Goal: Use online tool/utility: Use online tool/utility

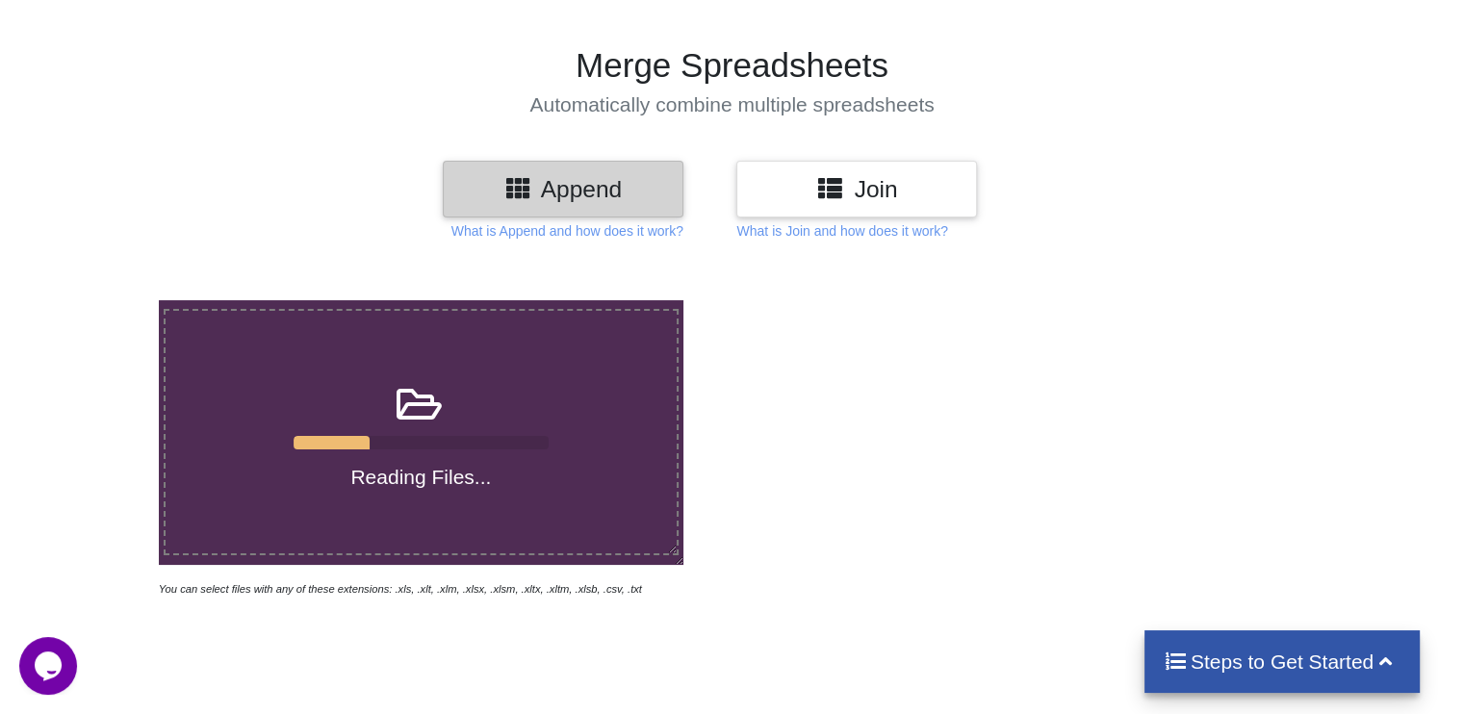
scroll to position [103, 0]
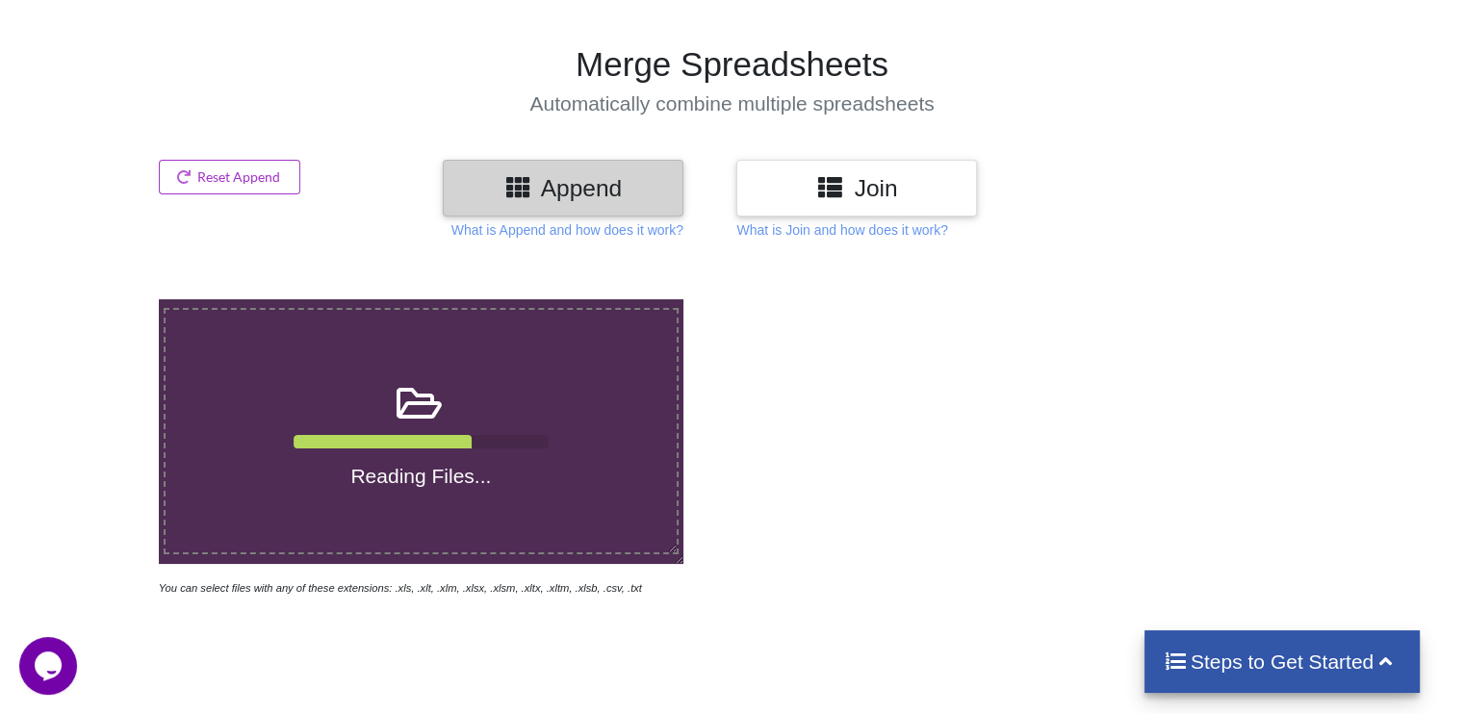
drag, startPoint x: 651, startPoint y: 225, endPoint x: 560, endPoint y: 258, distance: 96.2
click at [560, 259] on div "Reading Files... You can select files with any of these extensions: .xls, .xlt,…" at bounding box center [732, 616] width 1464 height 714
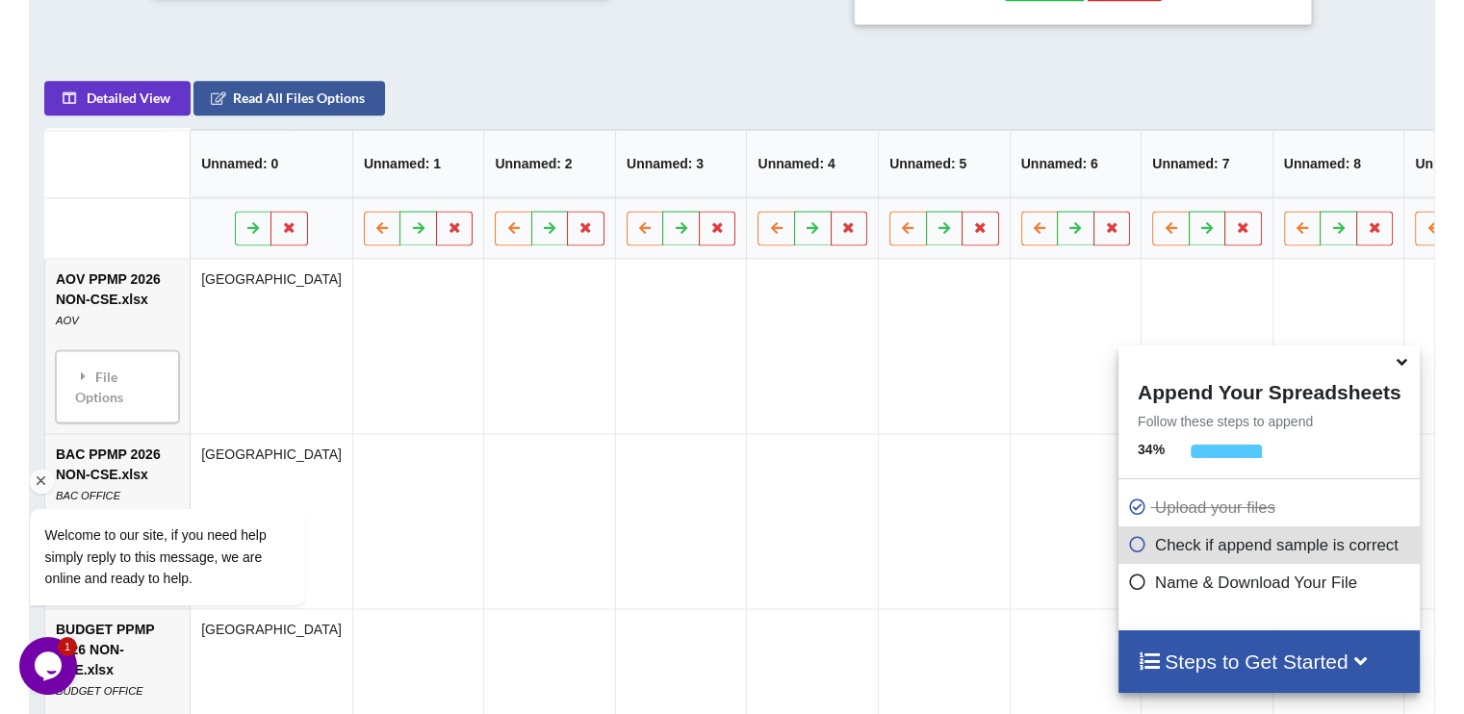
scroll to position [1078, 0]
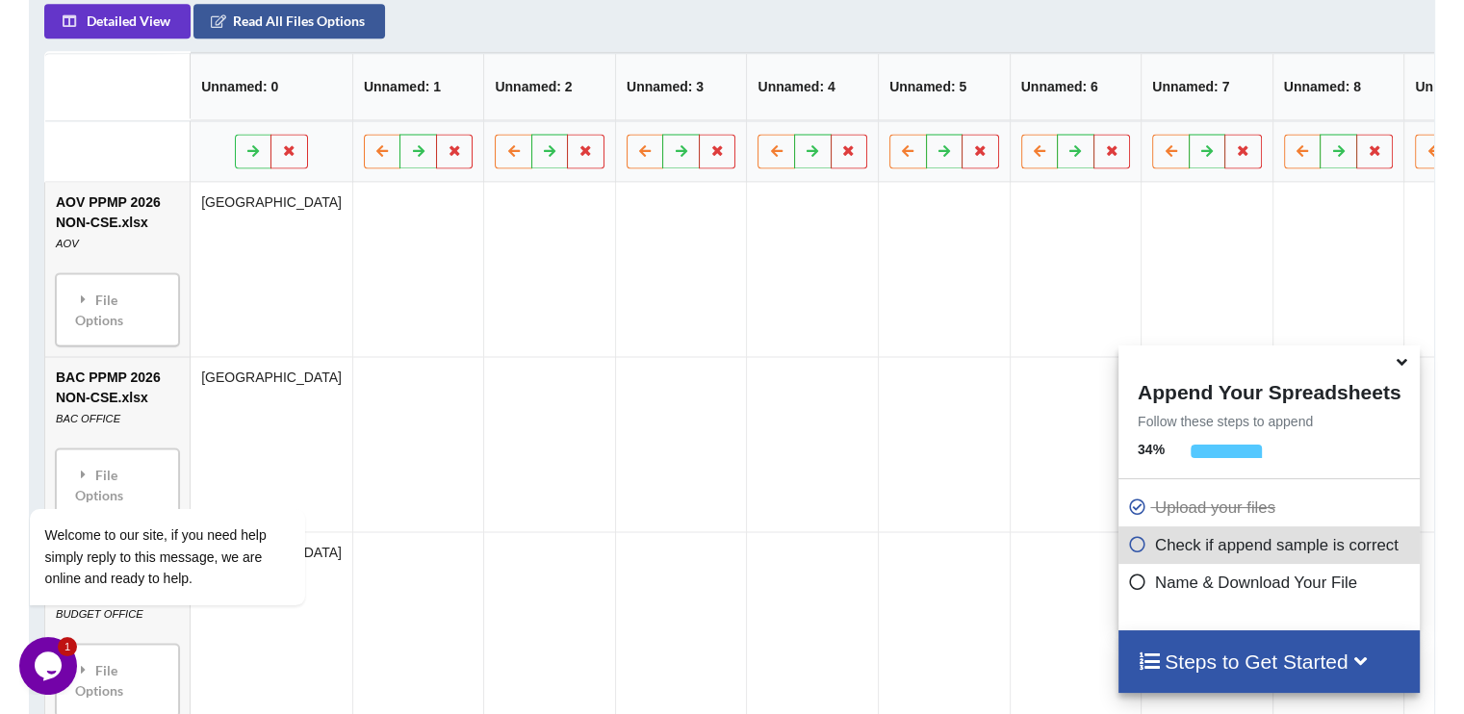
click at [1398, 368] on icon at bounding box center [1402, 358] width 20 height 17
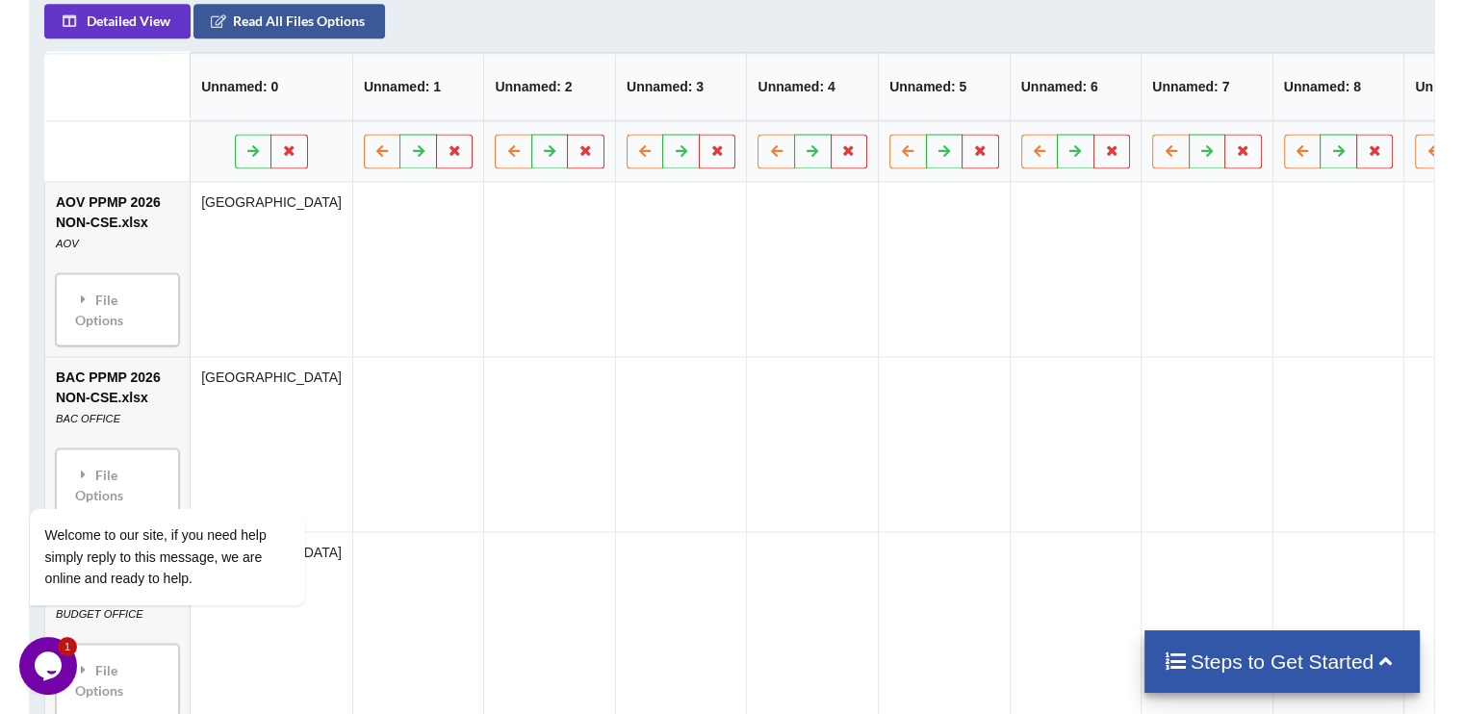
scroll to position [597, 0]
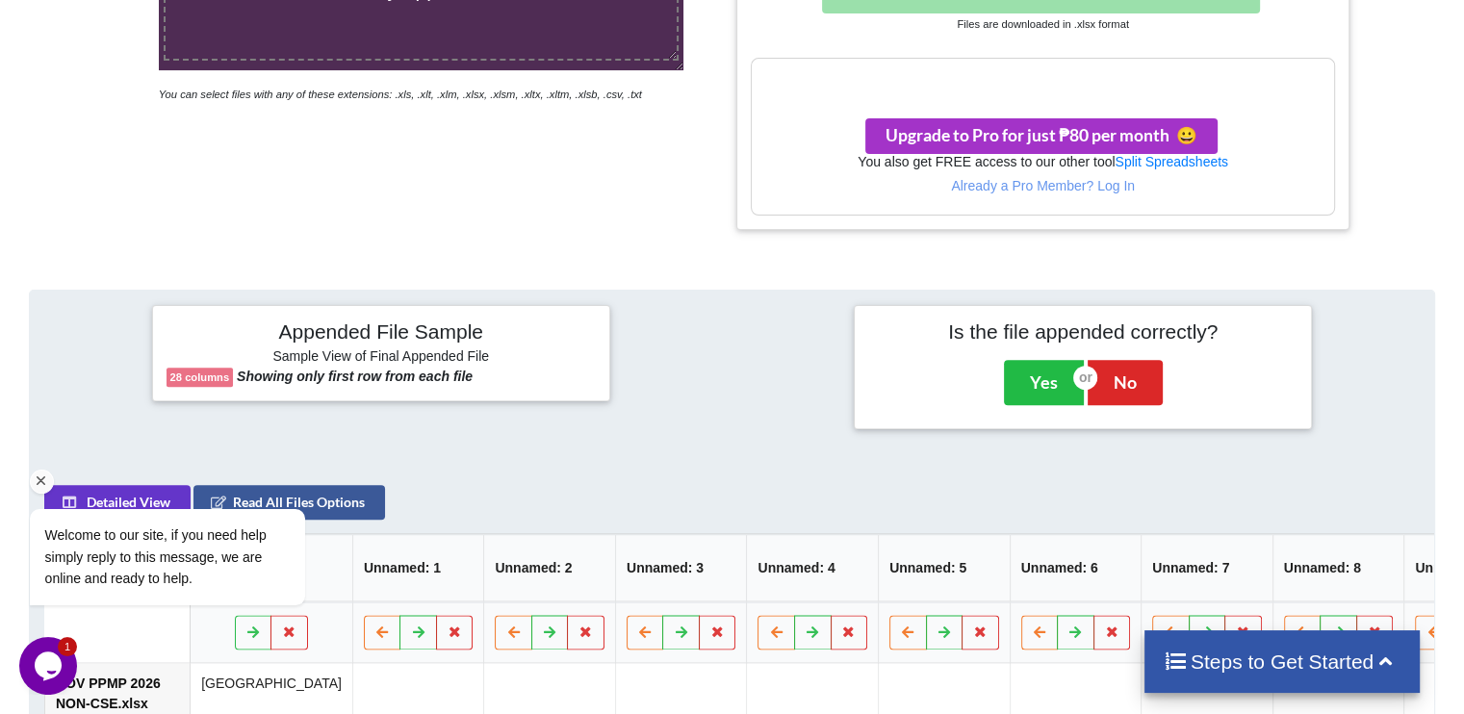
click at [44, 477] on icon "Chat attention grabber" at bounding box center [41, 481] width 17 height 17
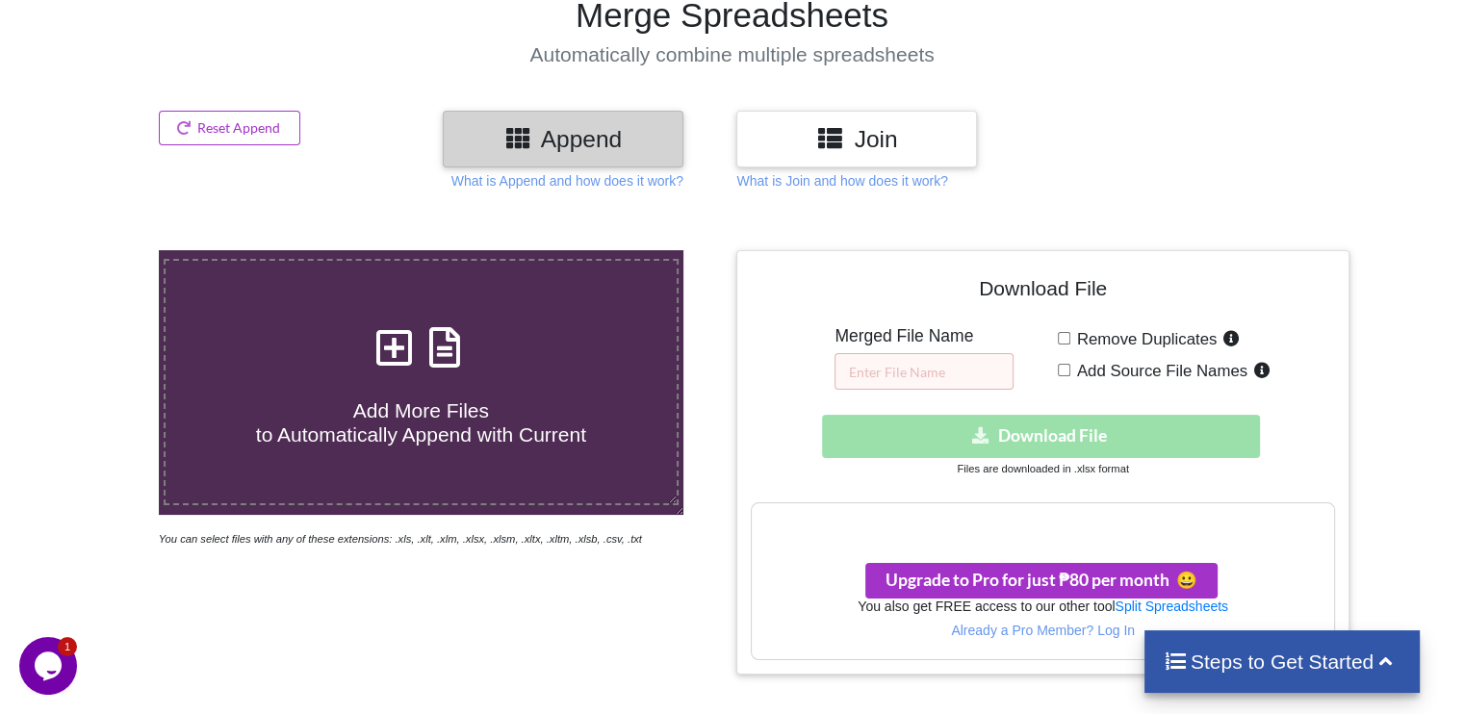
scroll to position [115, 0]
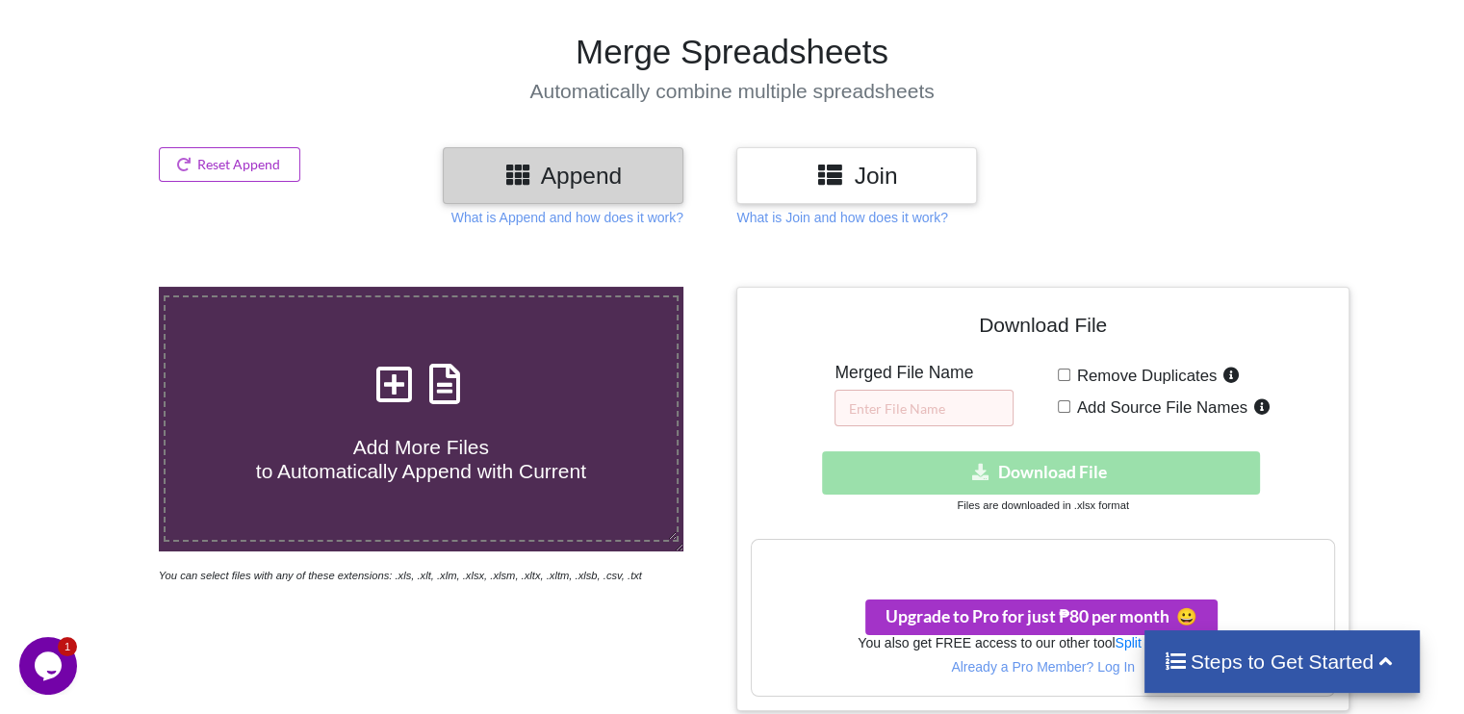
click at [839, 186] on icon at bounding box center [830, 174] width 28 height 24
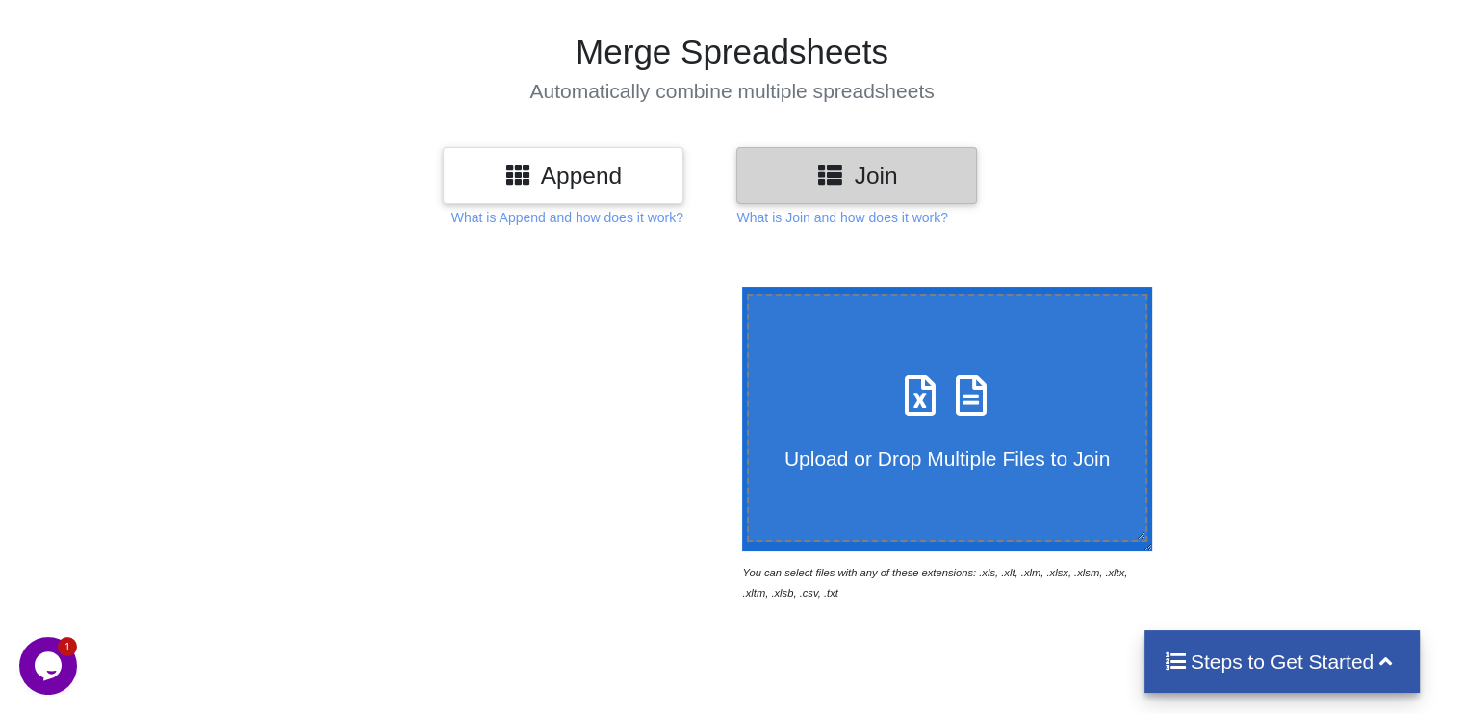
click at [639, 180] on h3 "Append" at bounding box center [563, 176] width 212 height 28
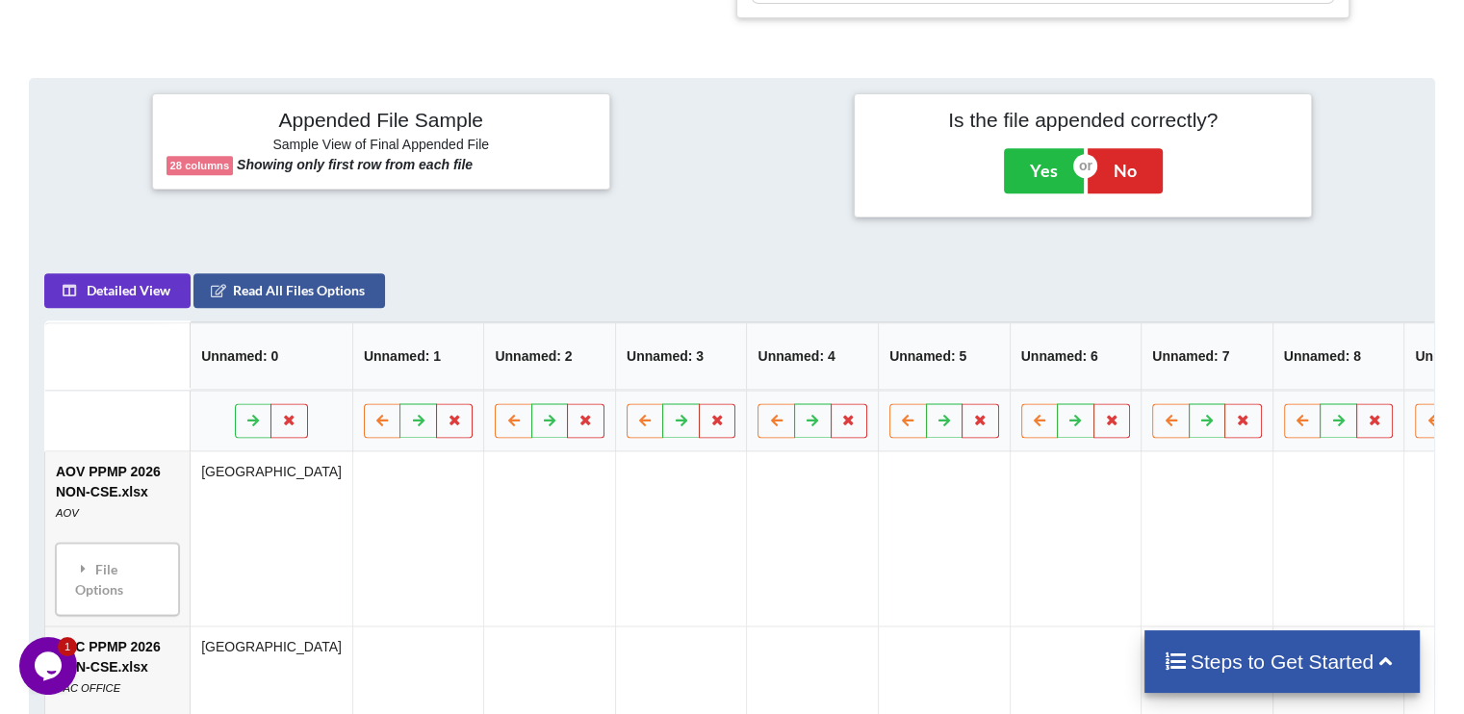
scroll to position [789, 0]
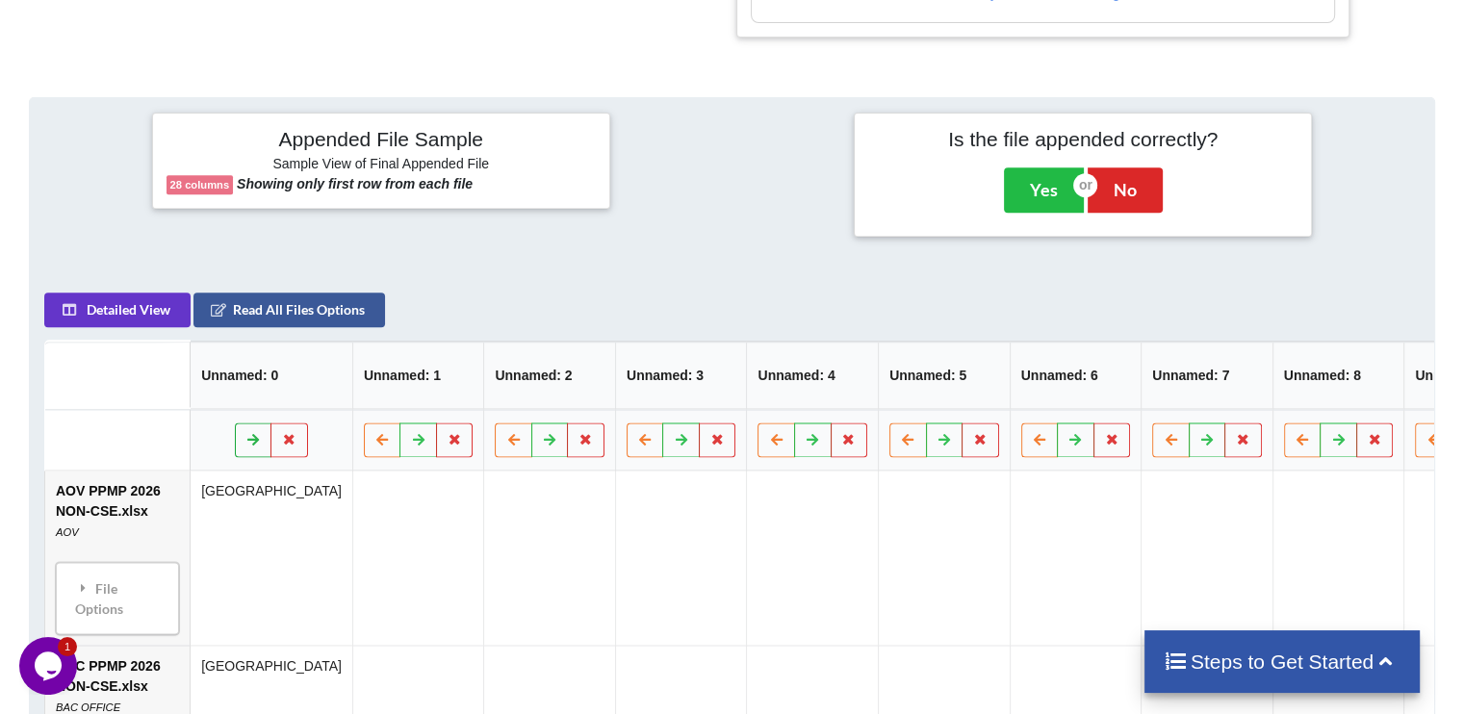
click at [235, 449] on button at bounding box center [254, 440] width 38 height 35
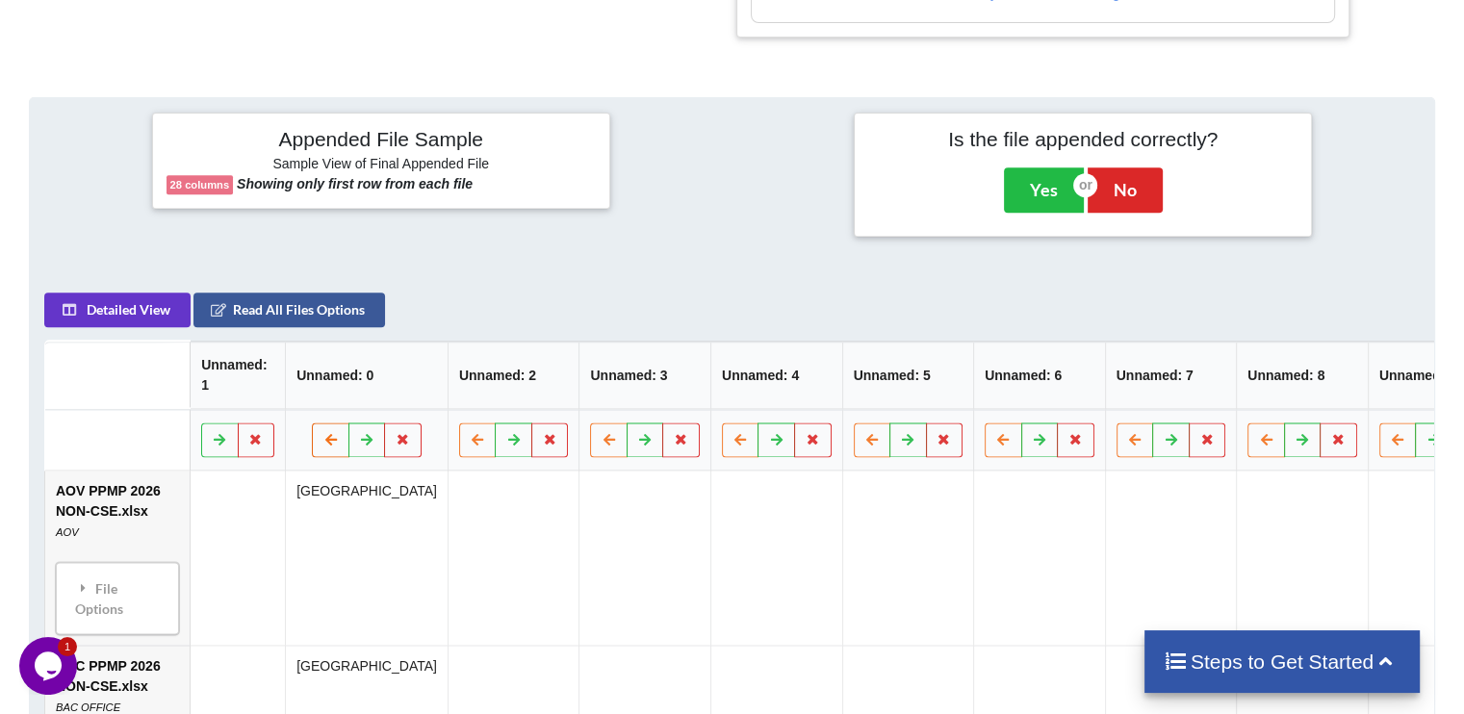
click at [322, 446] on icon at bounding box center [330, 440] width 16 height 12
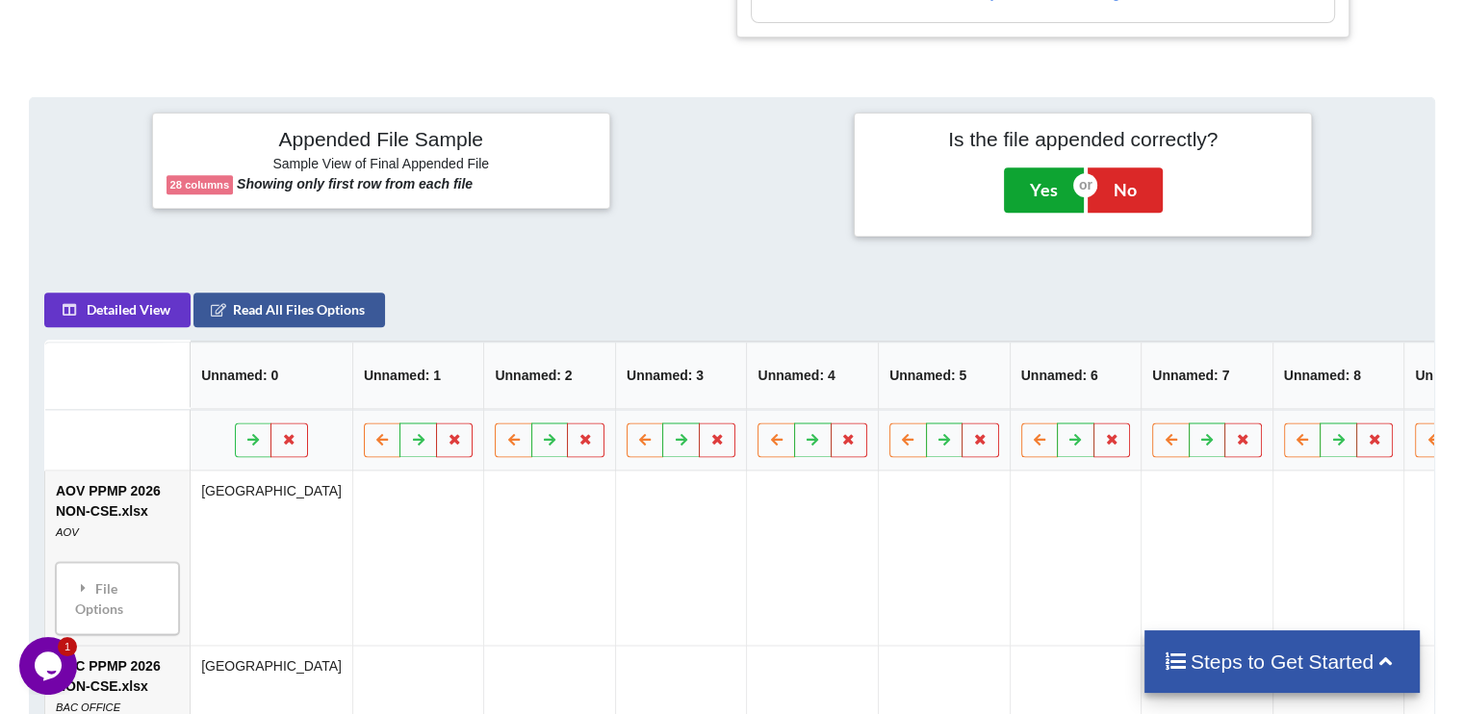
click at [1050, 185] on button "Yes" at bounding box center [1044, 189] width 80 height 44
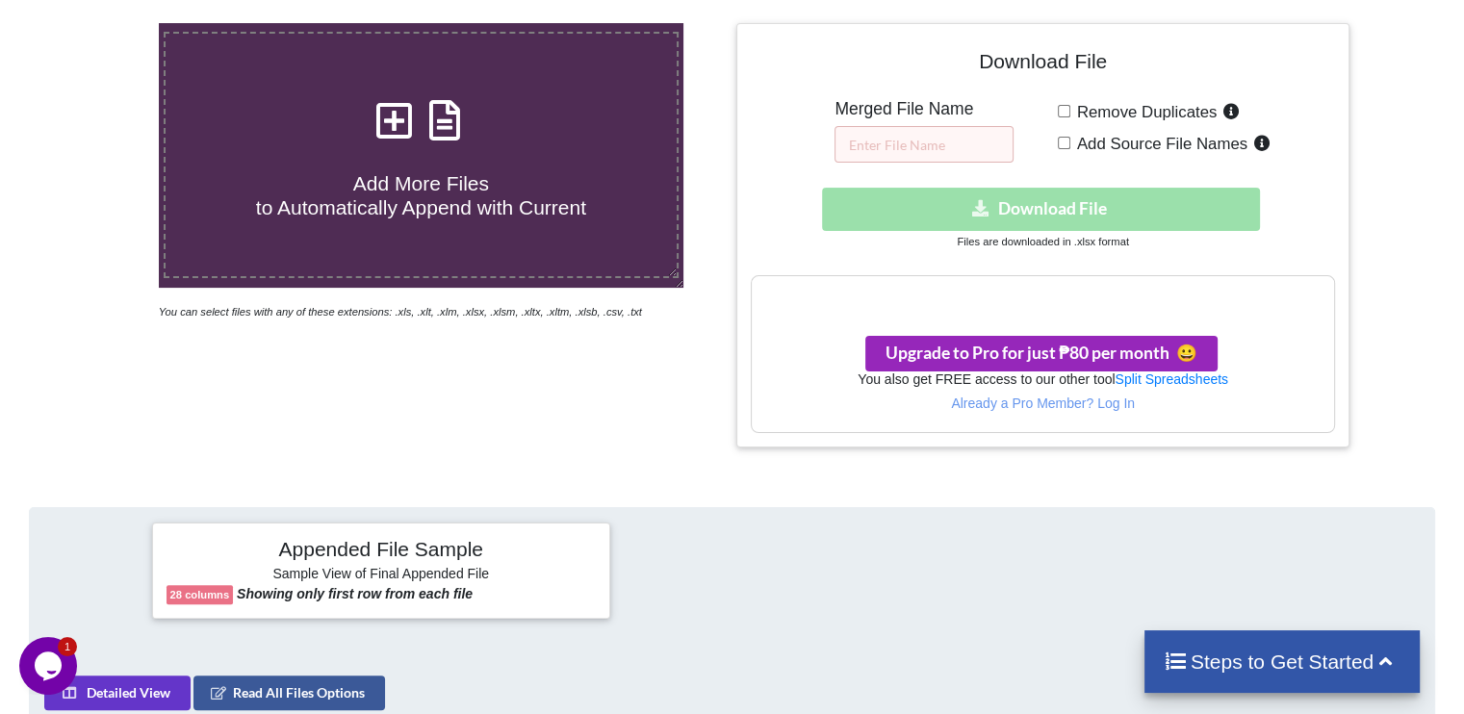
scroll to position [305, 0]
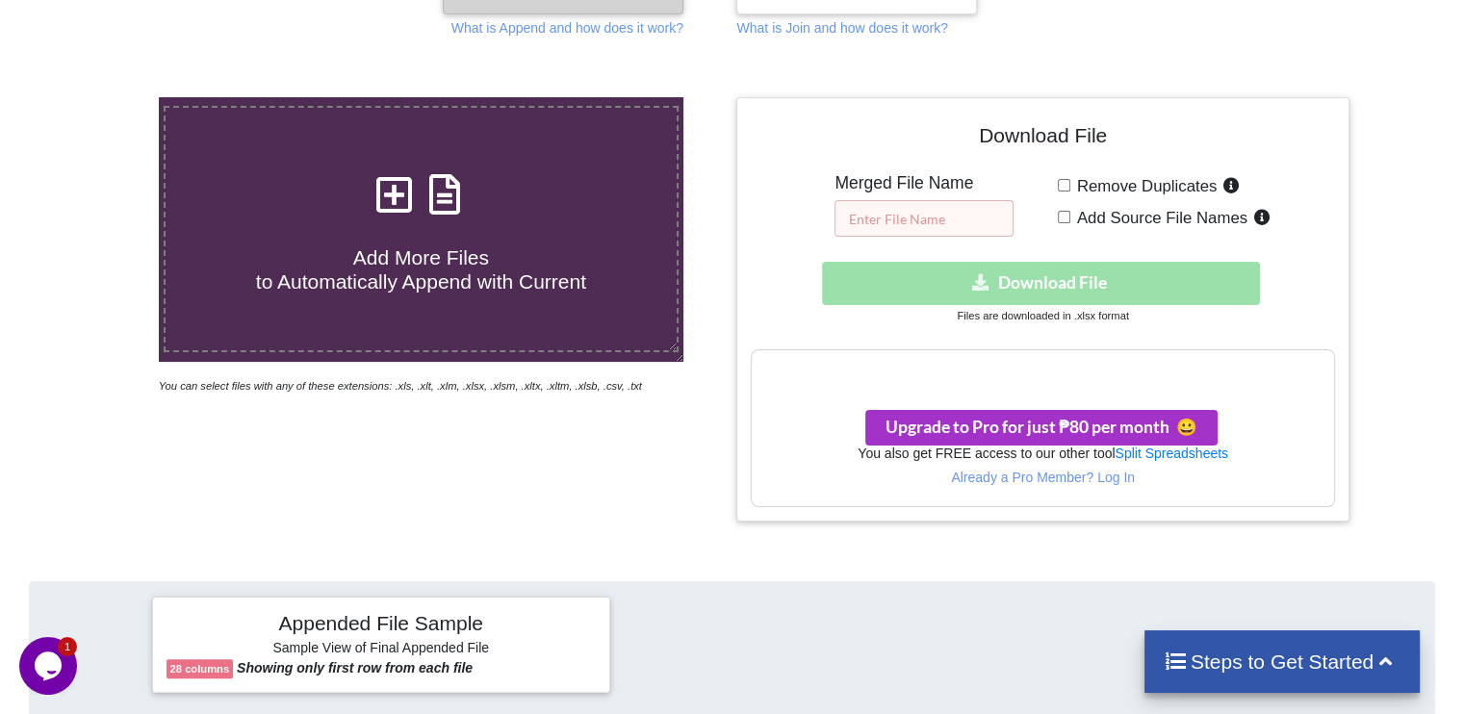
click at [954, 213] on input "text" at bounding box center [923, 218] width 179 height 37
type input "feesdfdsfsfsdfds"
